Goal: Task Accomplishment & Management: Complete application form

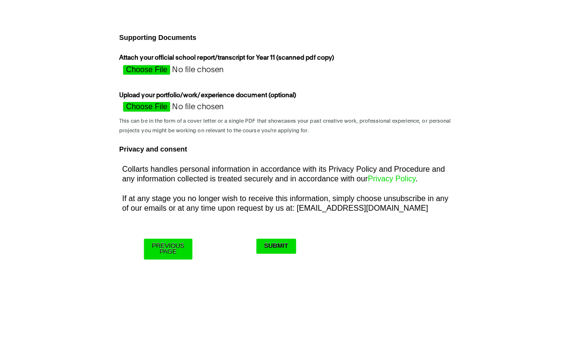
click at [142, 73] on input "Attach your official school report/transcript for Year 11 (scanned pdf copy)" at bounding box center [203, 74] width 171 height 14
type input "C:\fakepath\IMG_0509.jpeg"
click at [274, 245] on input "Submit" at bounding box center [273, 246] width 39 height 15
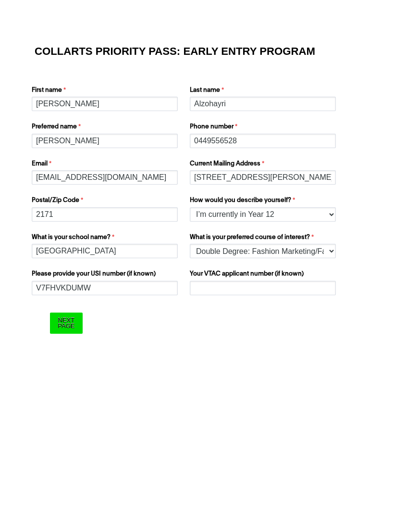
select select "tfa_158"
select select "tfa_1217"
click at [50, 312] on input "Next Page" at bounding box center [66, 322] width 32 height 21
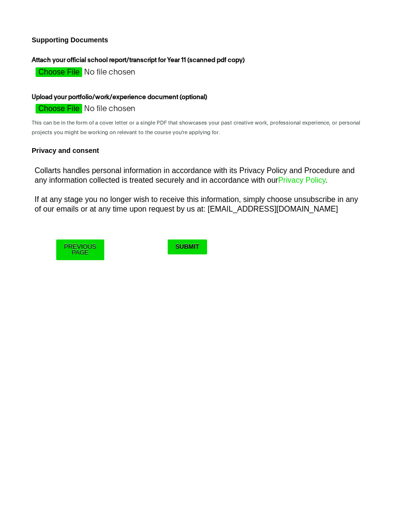
click at [53, 71] on input "Attach your official school report/transcript for Year 11 (scanned pdf copy)" at bounding box center [117, 74] width 171 height 14
click at [78, 73] on input "Attach your official school report/transcript for Year 11 (scanned pdf copy)" at bounding box center [117, 74] width 171 height 14
click at [95, 70] on input "Attach your official school report/transcript for Year 11 (scanned pdf copy)" at bounding box center [117, 74] width 171 height 14
click at [52, 79] on input "Attach your official school report/transcript for Year 11 (scanned pdf copy)" at bounding box center [117, 74] width 171 height 14
click at [93, 246] on input "Previous Page" at bounding box center [80, 249] width 48 height 21
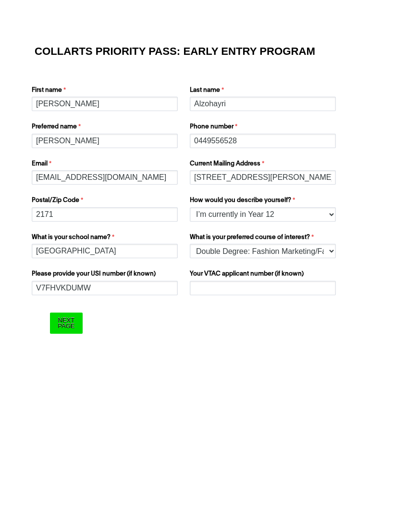
click at [68, 327] on input "Next Page" at bounding box center [66, 322] width 32 height 21
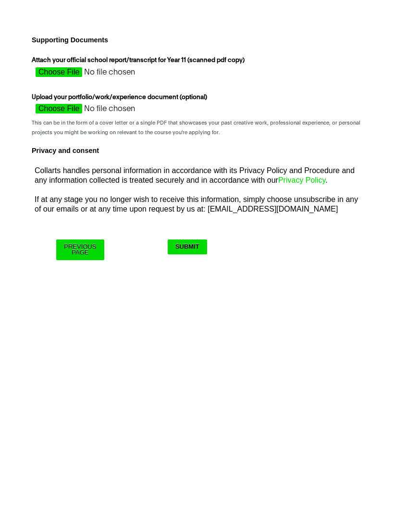
click at [72, 72] on input "Attach your official school report/transcript for Year 11 (scanned pdf copy)" at bounding box center [117, 74] width 171 height 14
click at [98, 76] on input "Attach your official school report/transcript for Year 11 (scanned pdf copy)" at bounding box center [117, 74] width 171 height 14
type input "C:\fakepath\IMG_0510.jpeg"
click at [198, 250] on input "Submit" at bounding box center [187, 246] width 39 height 15
